Goal: Find contact information: Find contact information

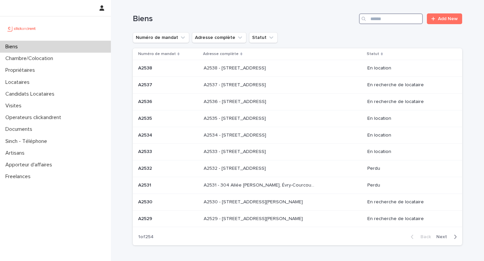
click at [381, 15] on input "Search" at bounding box center [391, 18] width 64 height 11
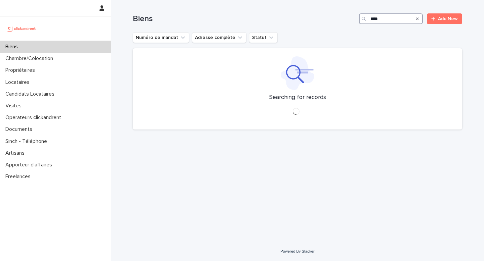
type input "*****"
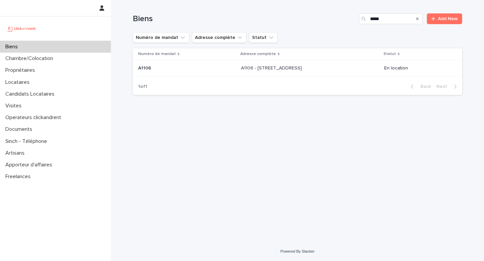
click at [252, 72] on div "A1106 - [STREET_ADDRESS] - [STREET_ADDRESS]" at bounding box center [310, 68] width 138 height 11
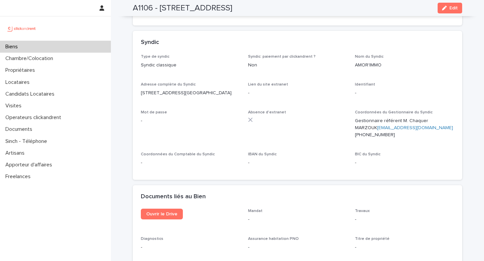
scroll to position [2410, 0]
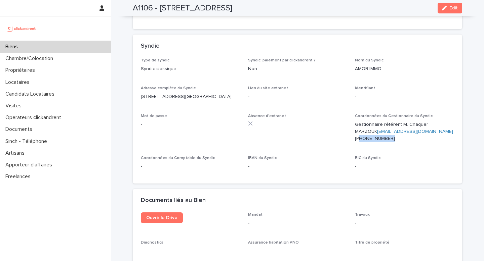
drag, startPoint x: 431, startPoint y: 106, endPoint x: 396, endPoint y: 108, distance: 34.7
click at [396, 121] on p "Gestionnaire référent M. Chaquer MARZOUK [EMAIL_ADDRESS][DOMAIN_NAME] [PHONE_NU…" at bounding box center [404, 131] width 99 height 21
copy p "[PHONE_NUMBER]"
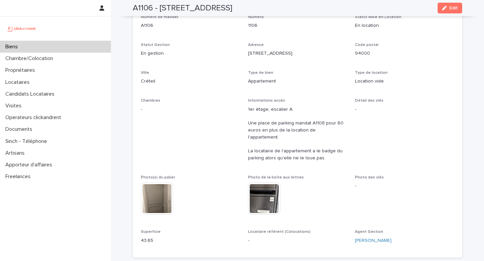
scroll to position [0, 0]
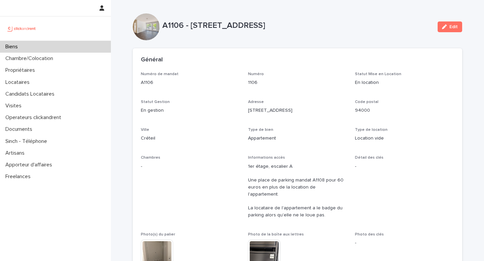
click at [225, 151] on div "Numéro de mandat A1106 Numéro 1106 Statut Mise en Location En location Statut G…" at bounding box center [297, 189] width 313 height 235
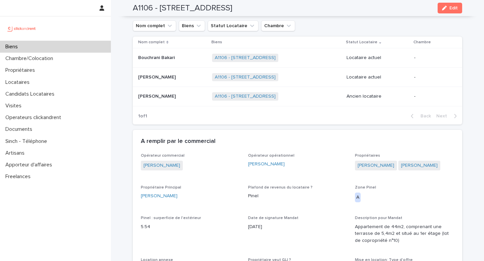
scroll to position [270, 0]
